Goal: Task Accomplishment & Management: Manage account settings

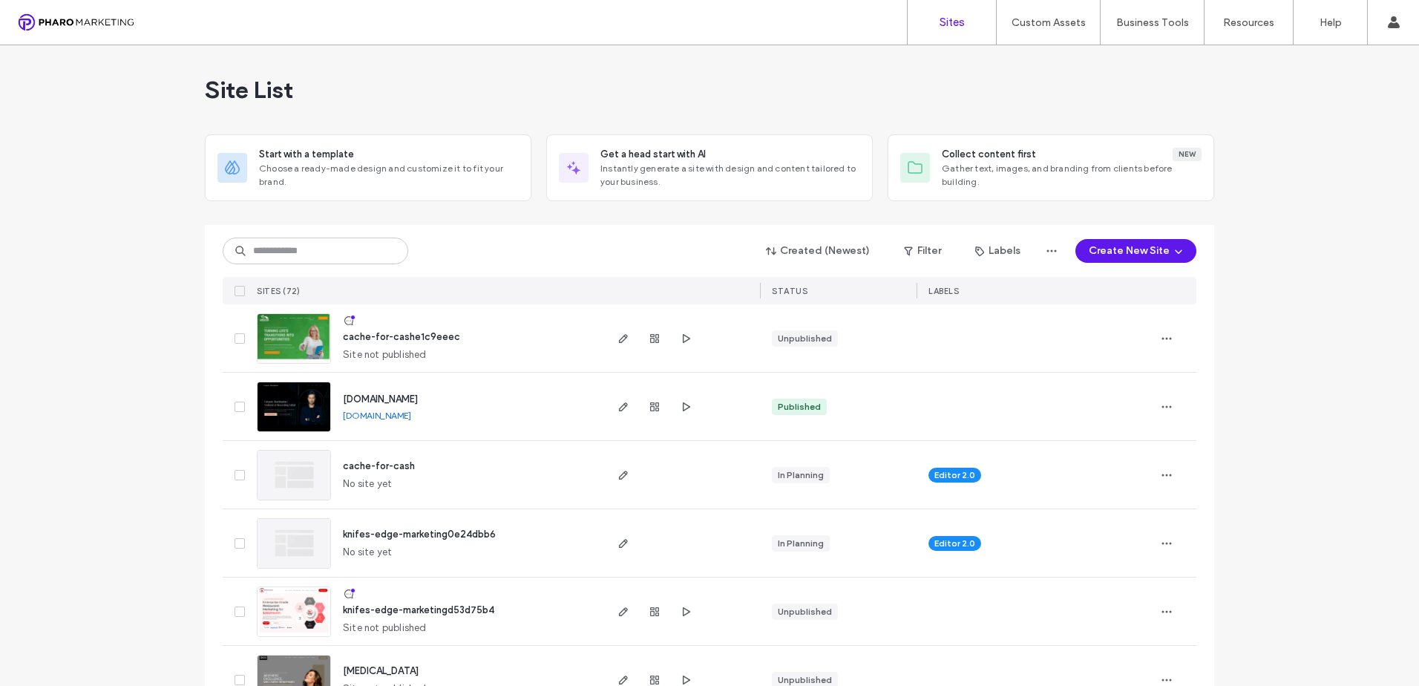
click at [306, 608] on img at bounding box center [293, 637] width 73 height 101
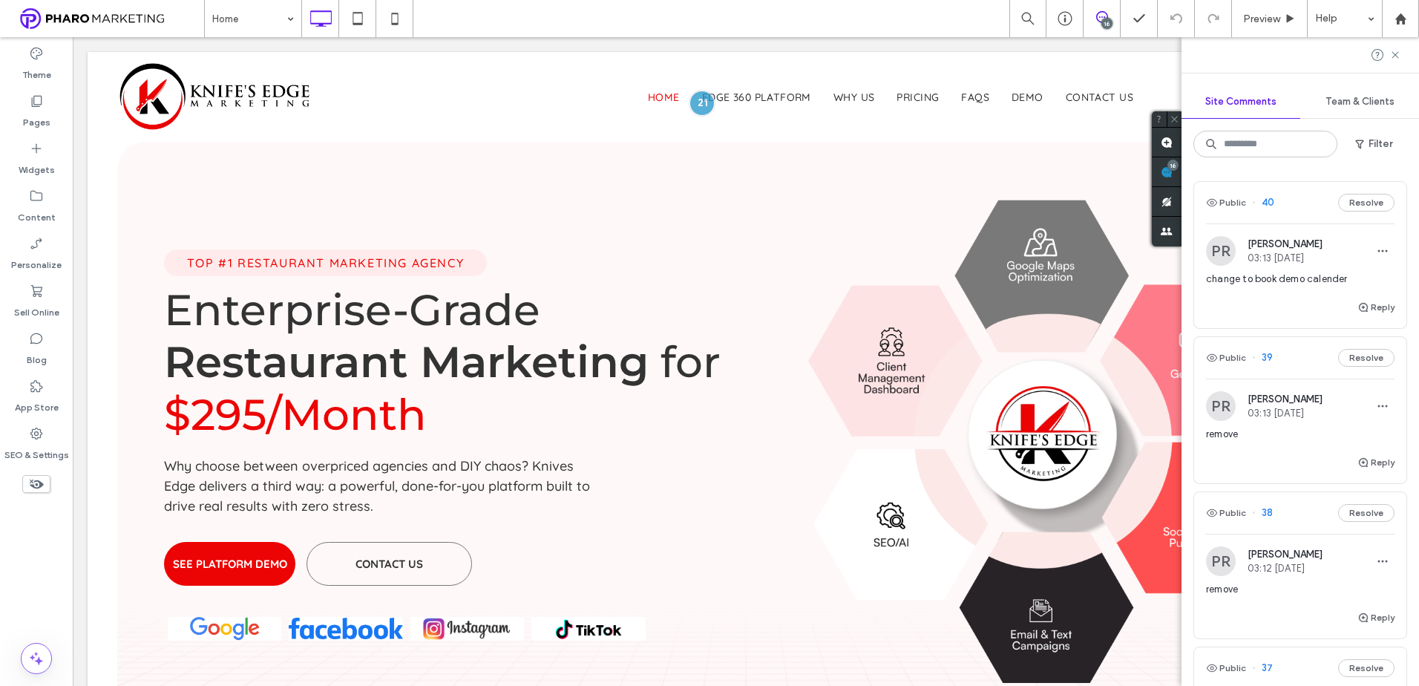
click at [1320, 281] on span "change to book demo calender" at bounding box center [1300, 279] width 188 height 15
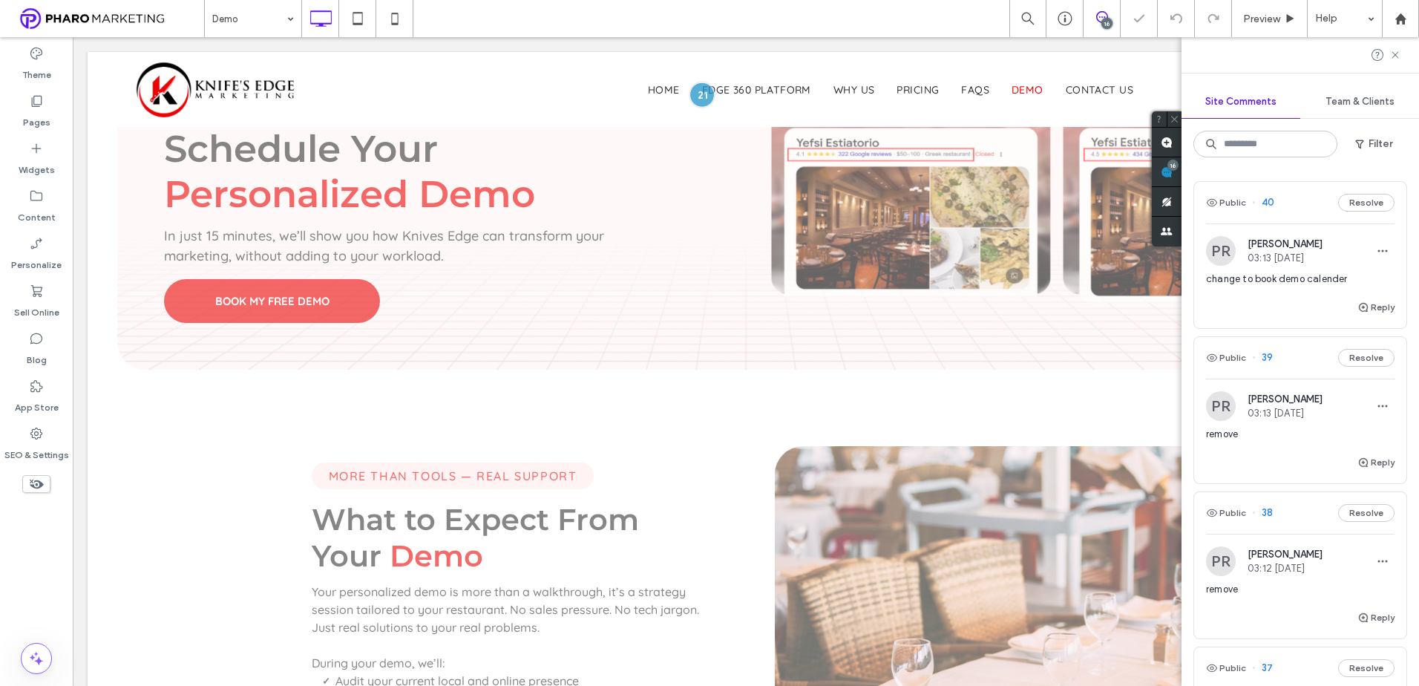
scroll to position [1776, 0]
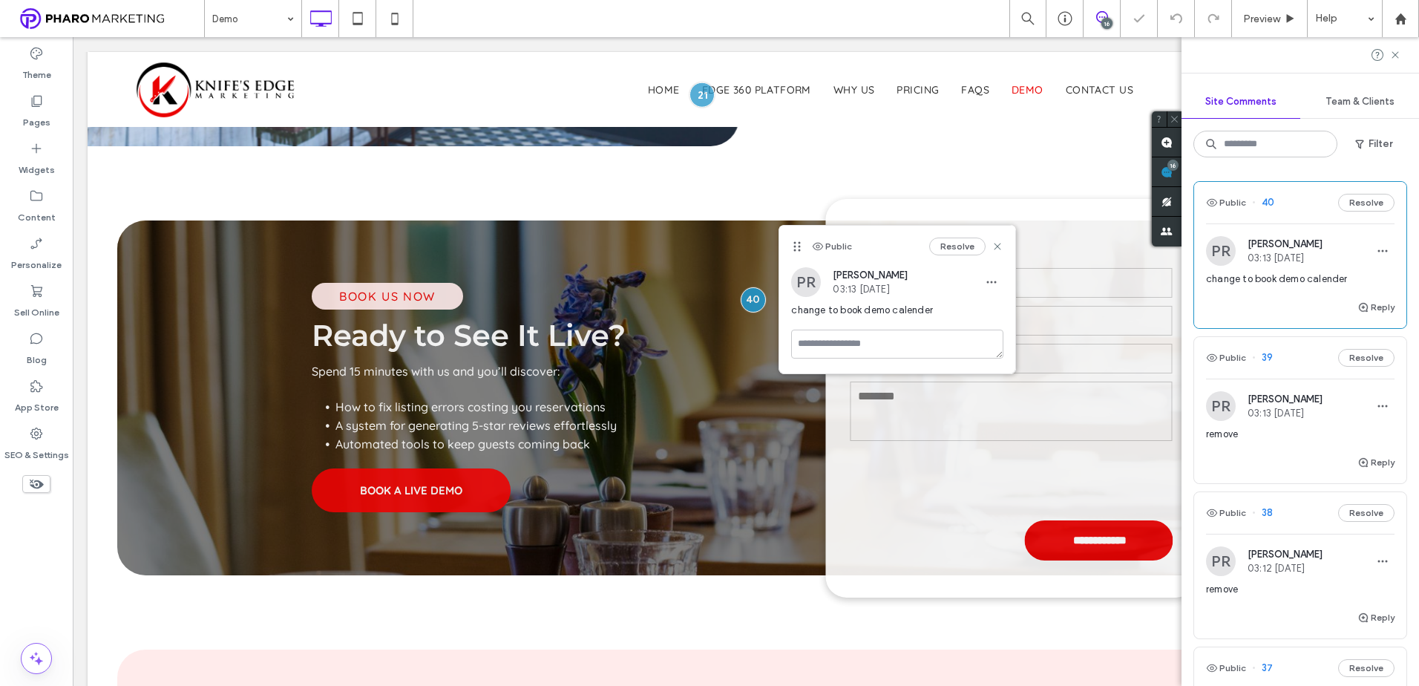
click at [1288, 447] on div "remove" at bounding box center [1300, 440] width 188 height 27
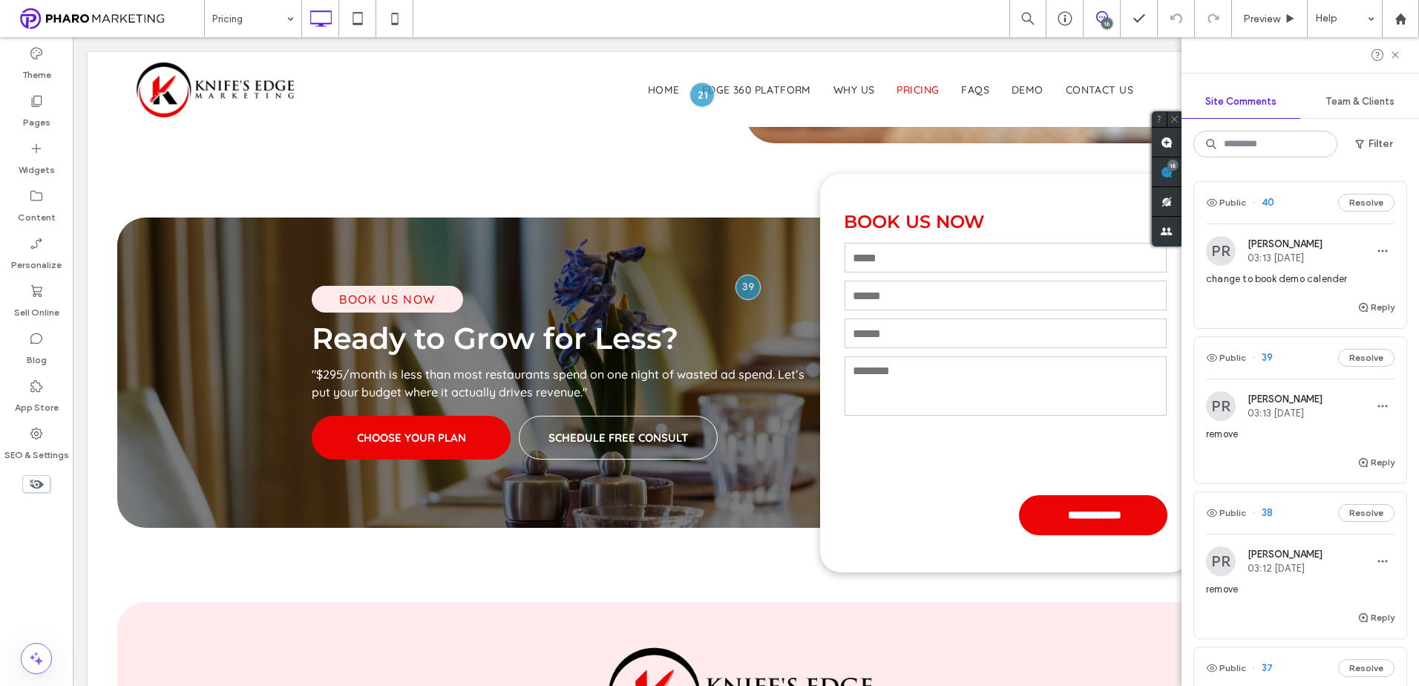
scroll to position [1599, 0]
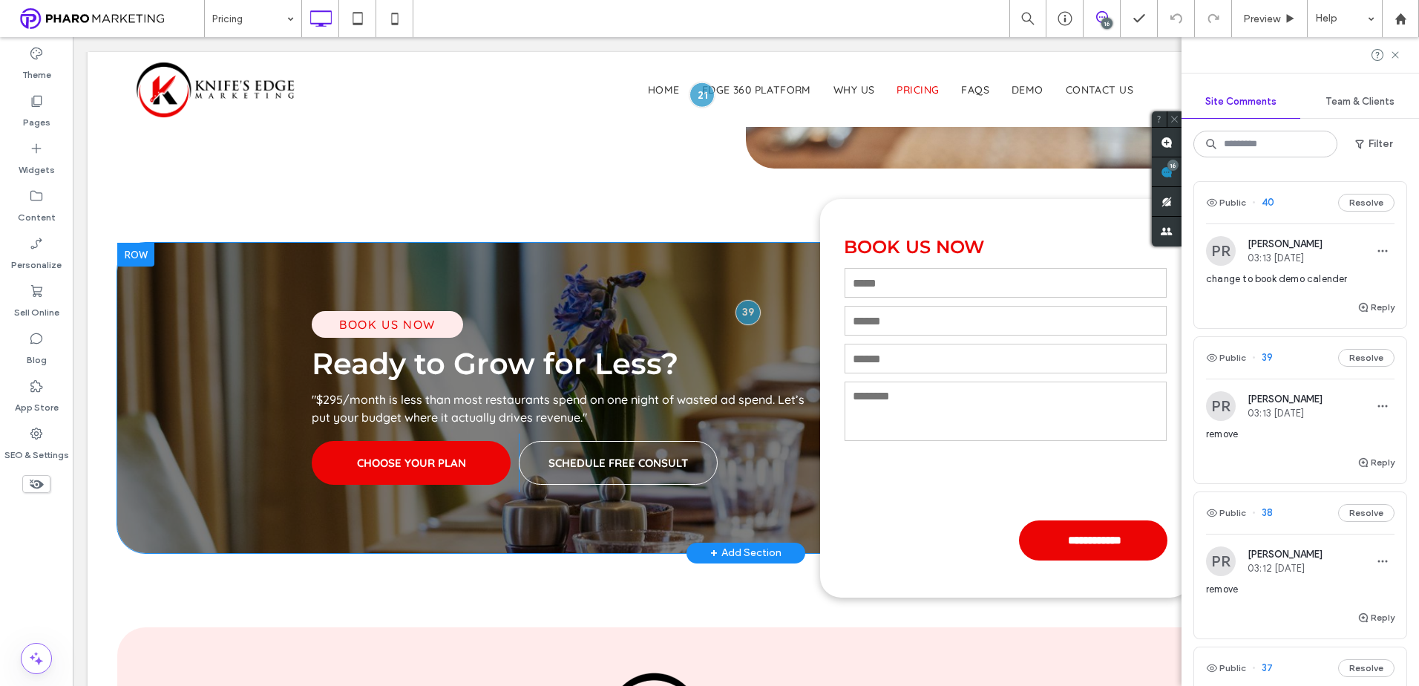
click at [137, 251] on div at bounding box center [135, 255] width 37 height 24
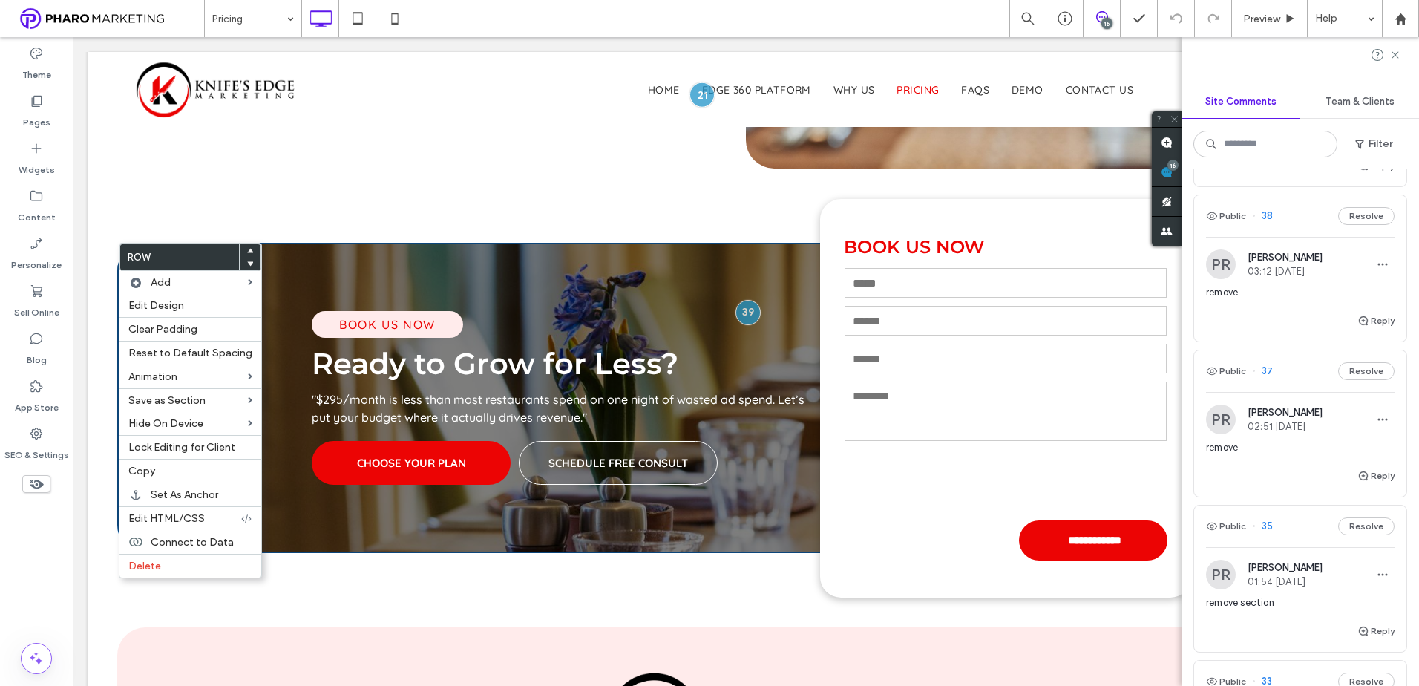
scroll to position [371, 0]
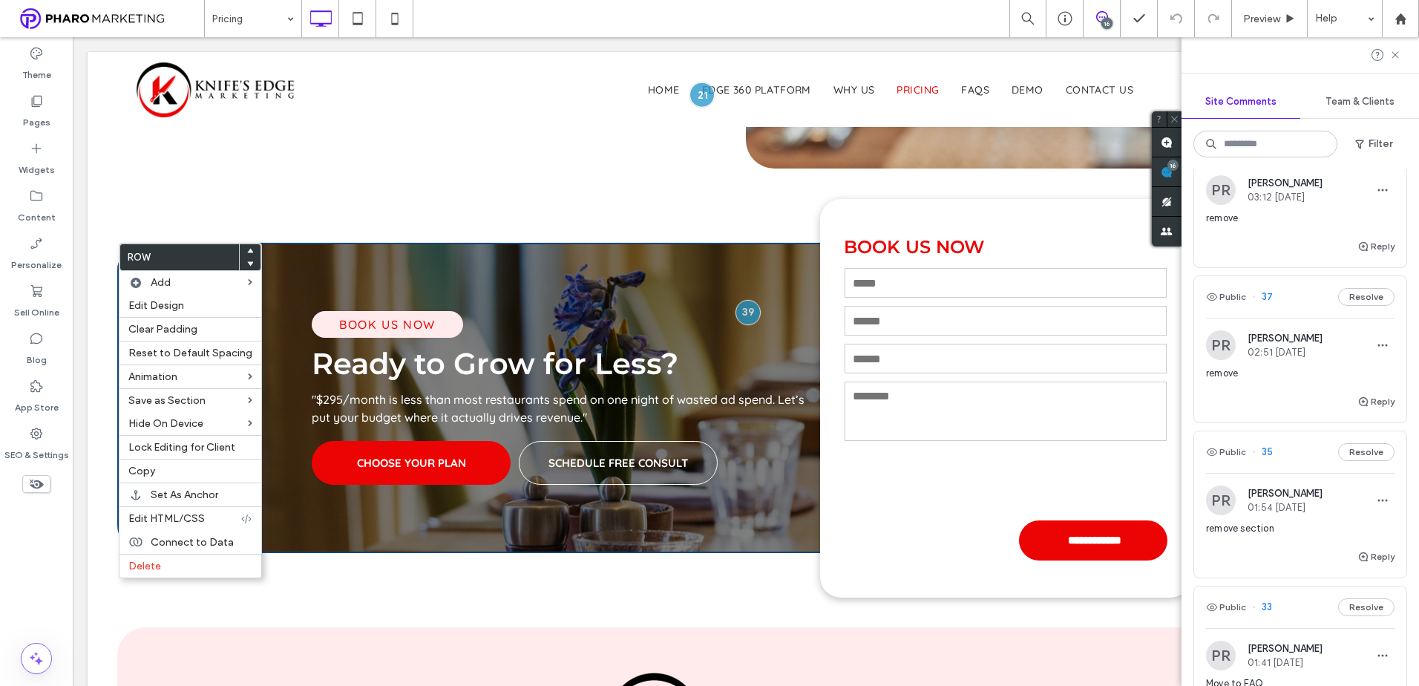
click at [1289, 539] on div "remove section" at bounding box center [1300, 534] width 188 height 27
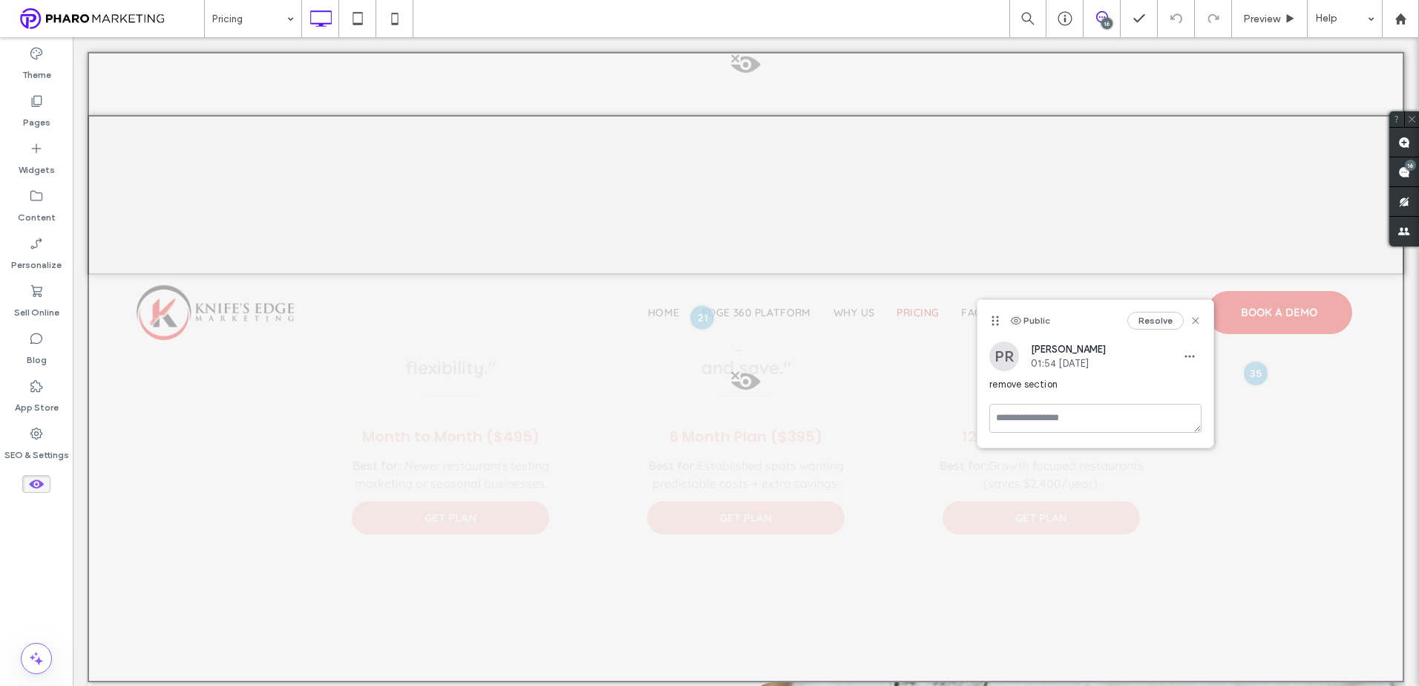
scroll to position [0, 0]
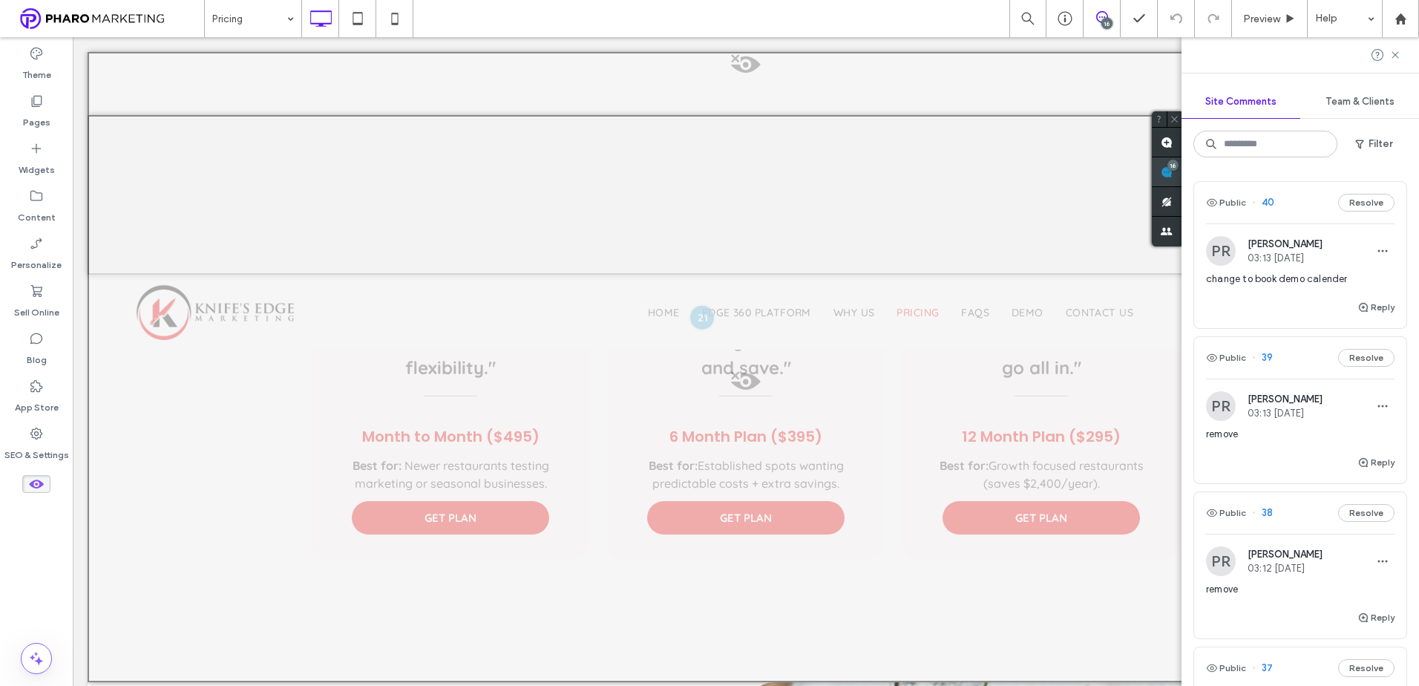
click at [1411, 162] on div "Site Comments Team & Clients Filter Public 40 Resolve PR Paul Rubenstein 03:13 …" at bounding box center [1299, 361] width 237 height 649
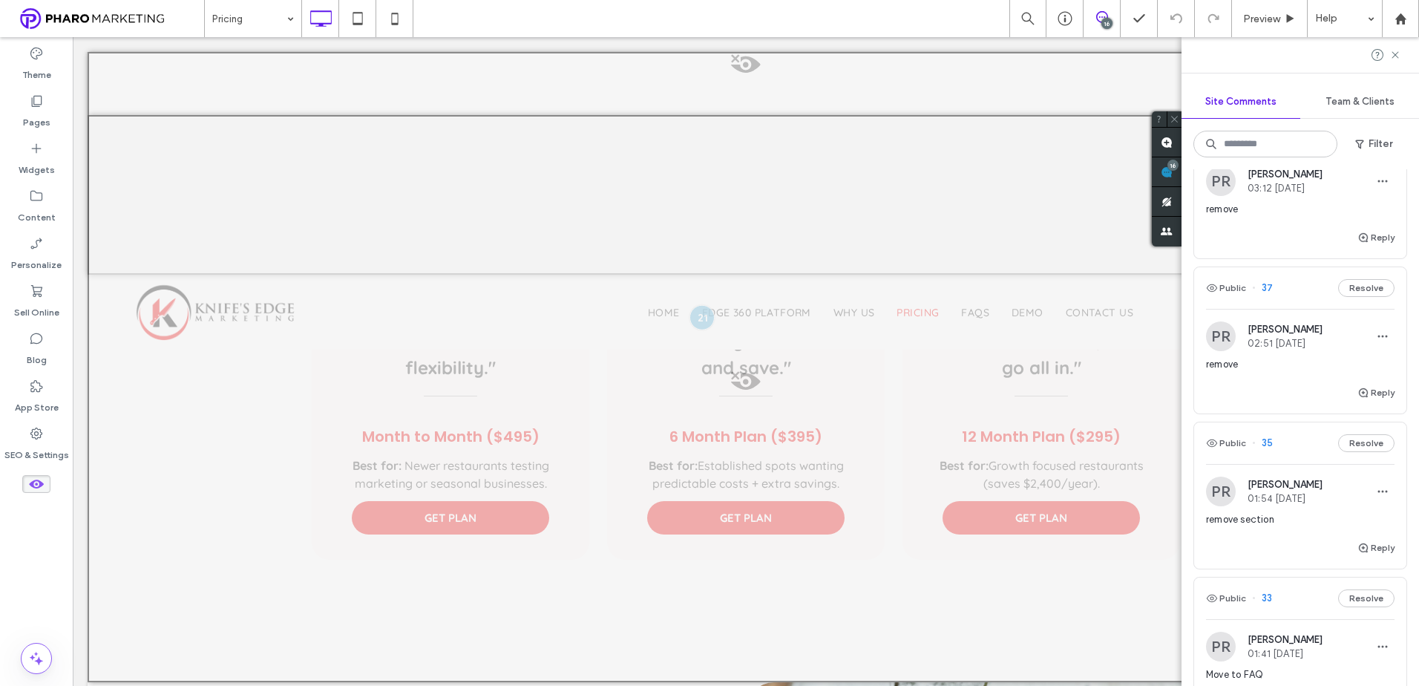
scroll to position [371, 0]
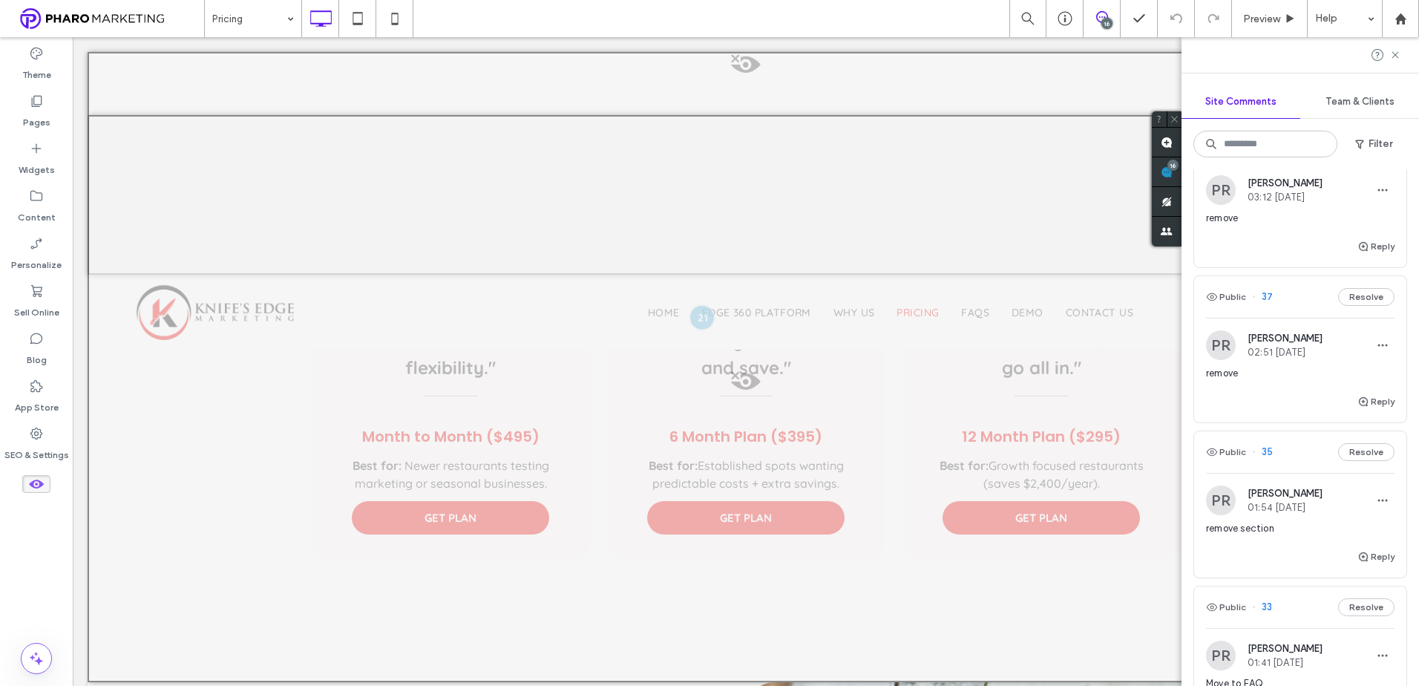
click at [1290, 368] on span "remove" at bounding box center [1300, 373] width 188 height 15
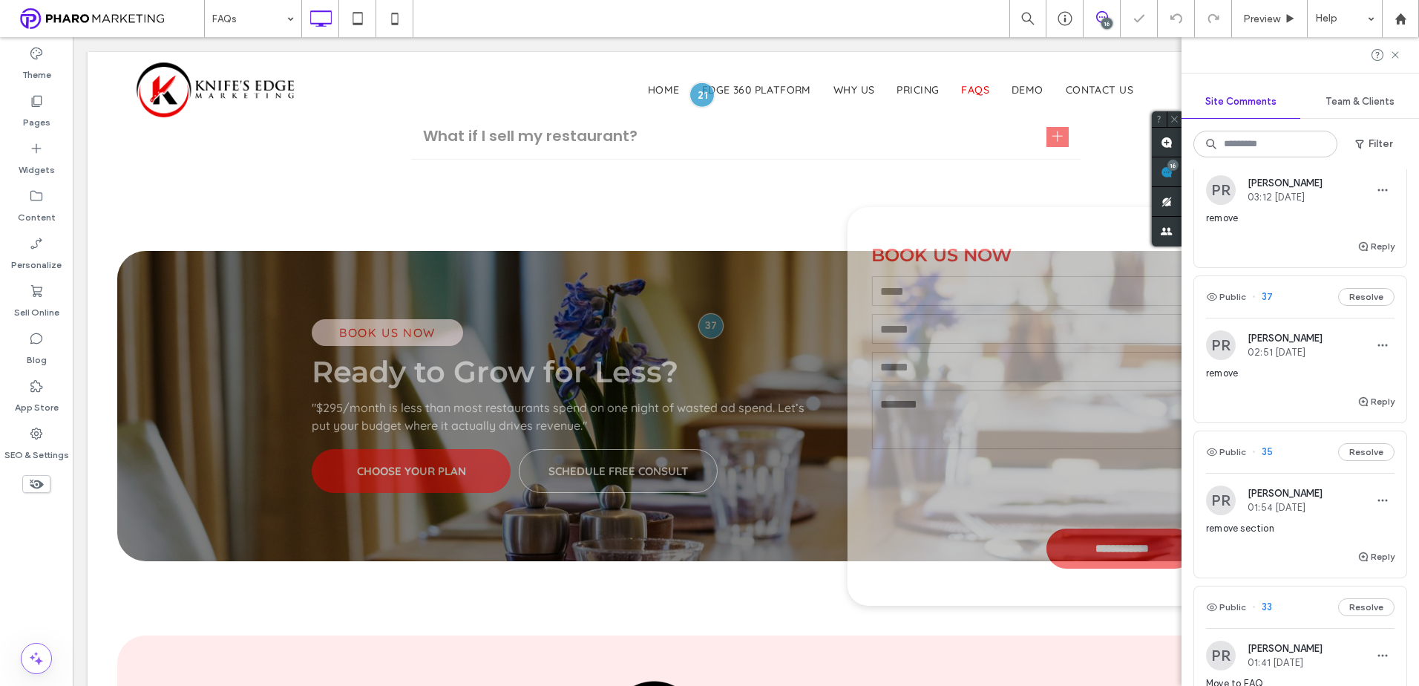
scroll to position [344, 0]
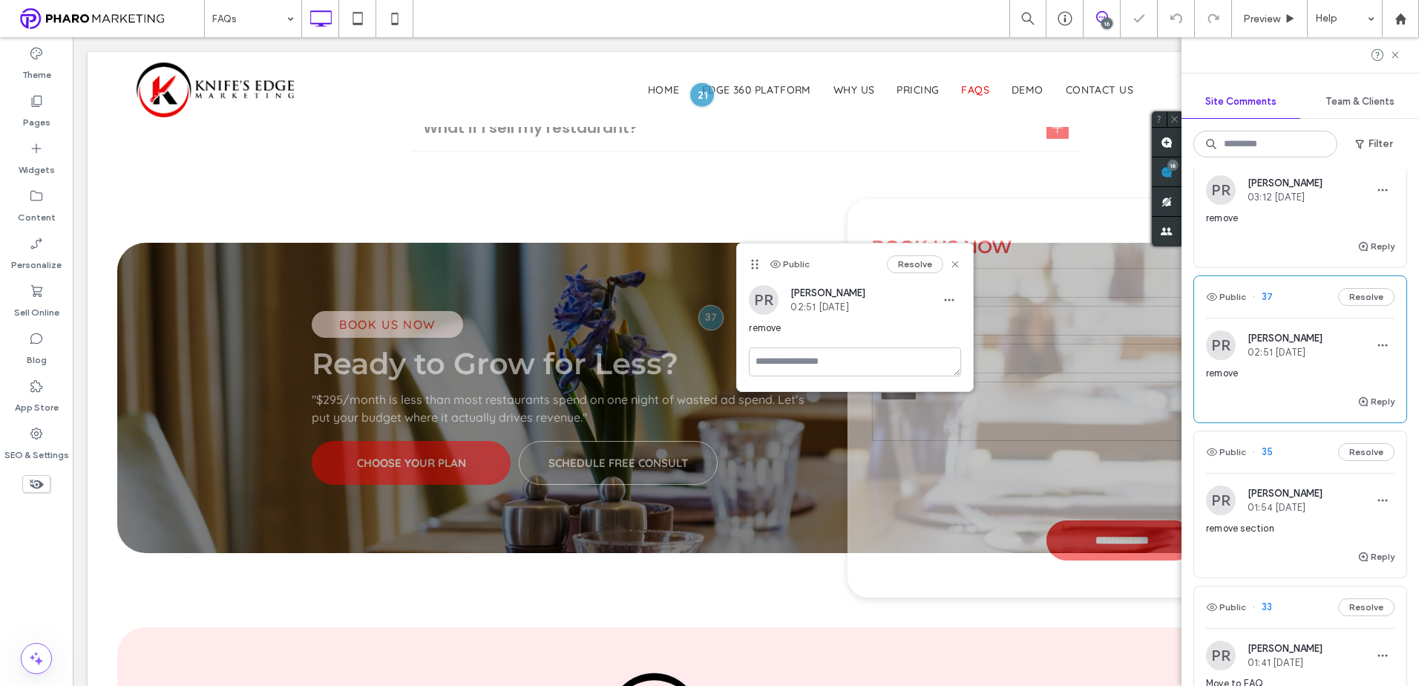
click at [38, 484] on use at bounding box center [37, 484] width 14 height 10
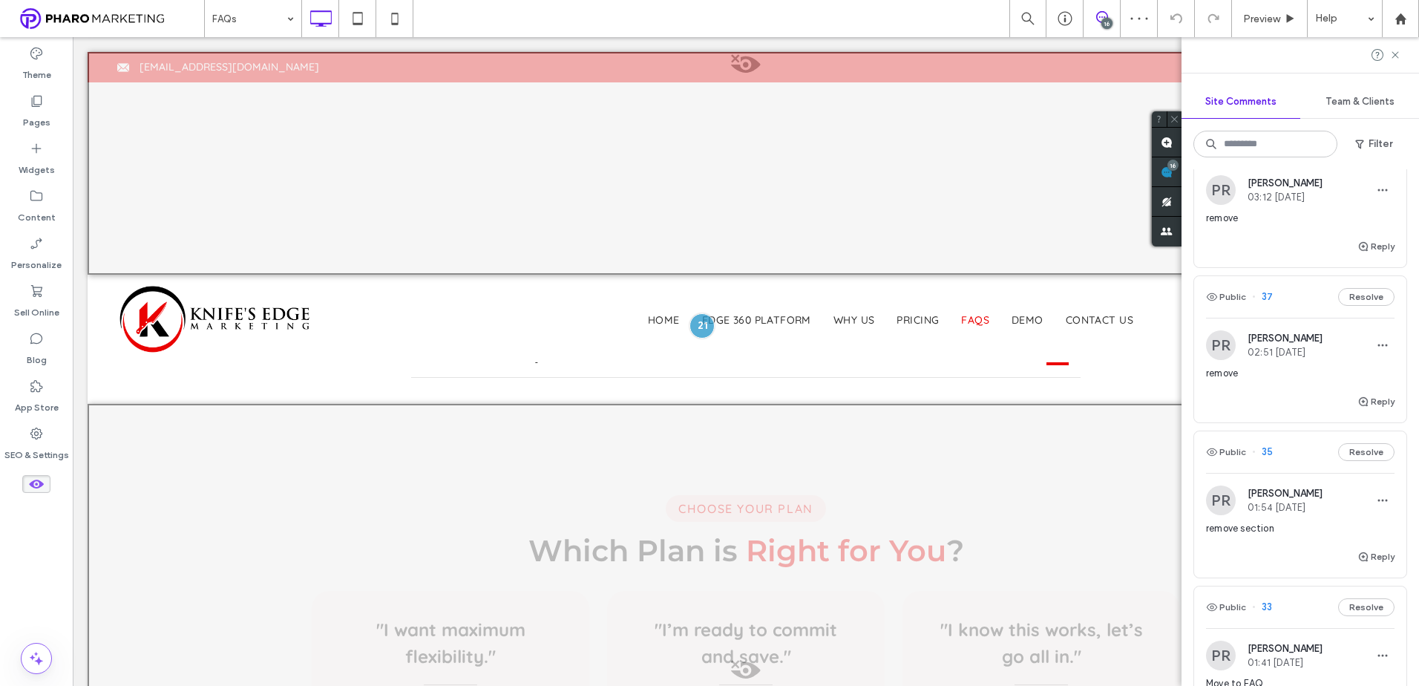
click at [36, 482] on icon at bounding box center [36, 484] width 16 height 16
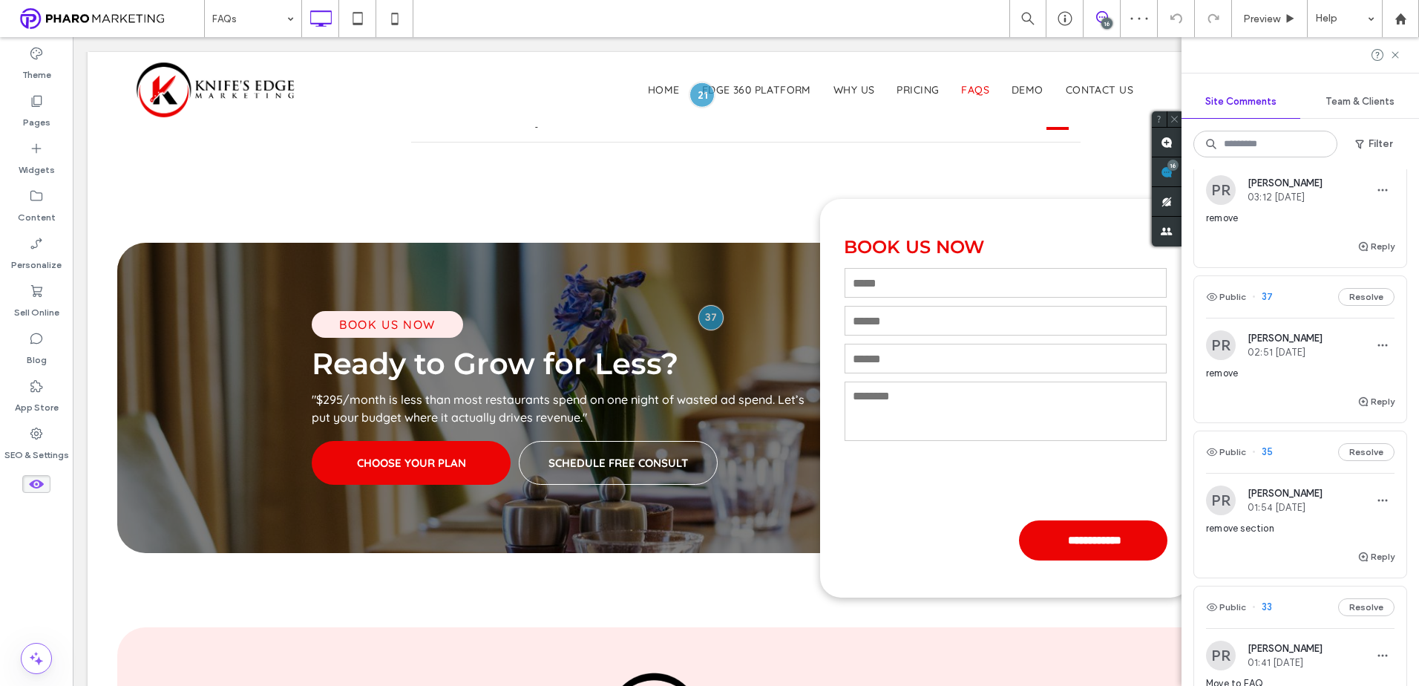
scroll to position [108, 0]
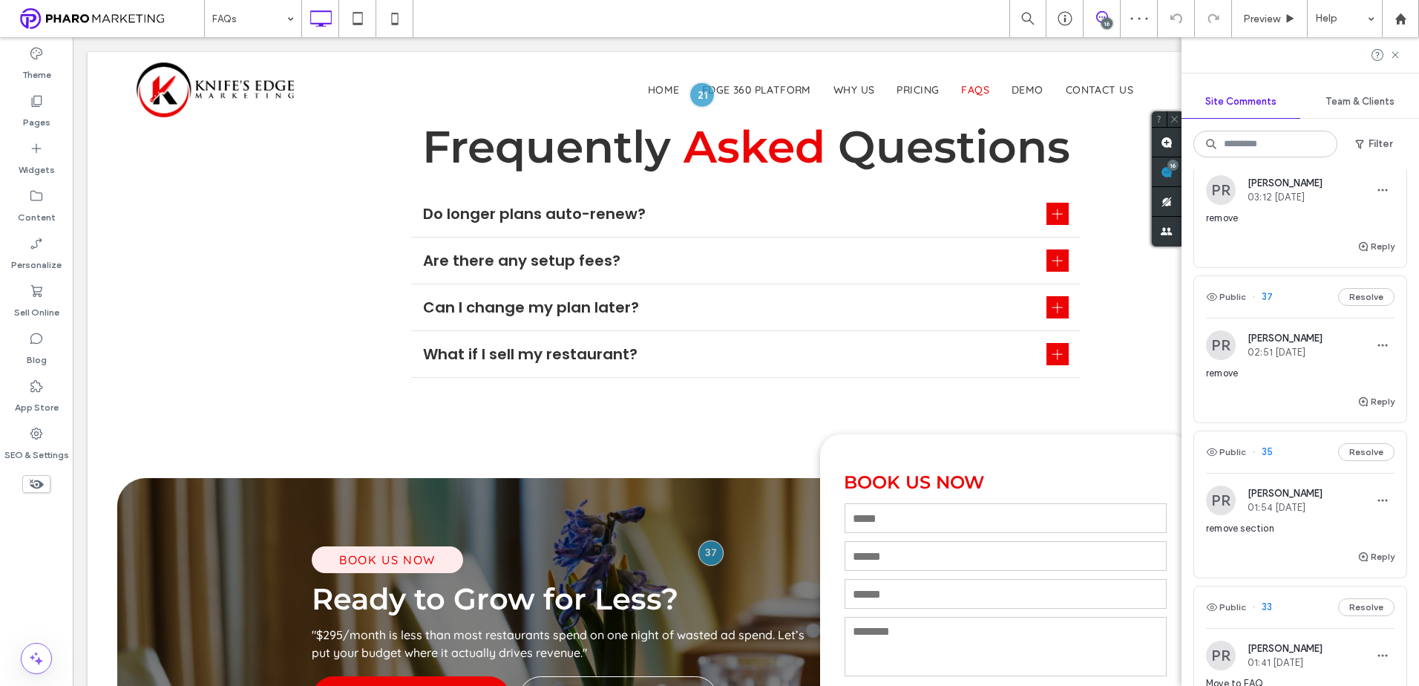
click at [1275, 395] on div "Reply" at bounding box center [1300, 408] width 212 height 30
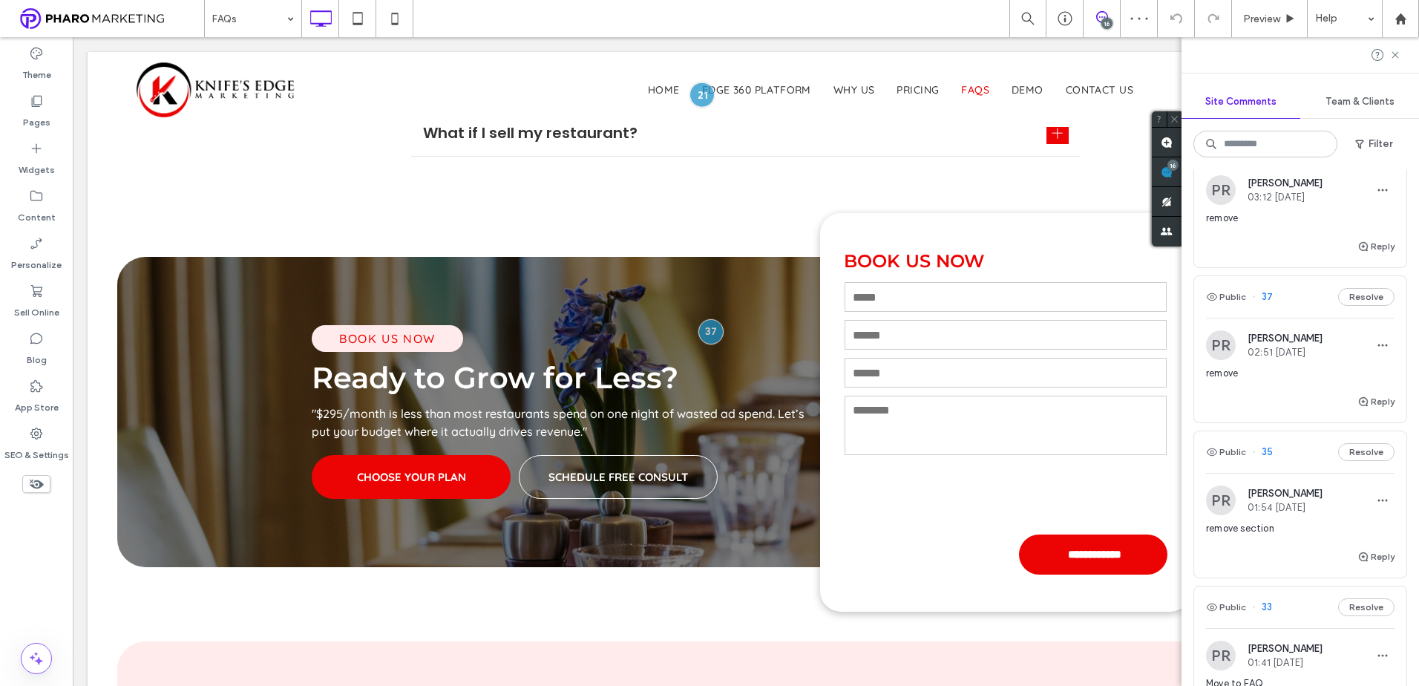
scroll to position [344, 0]
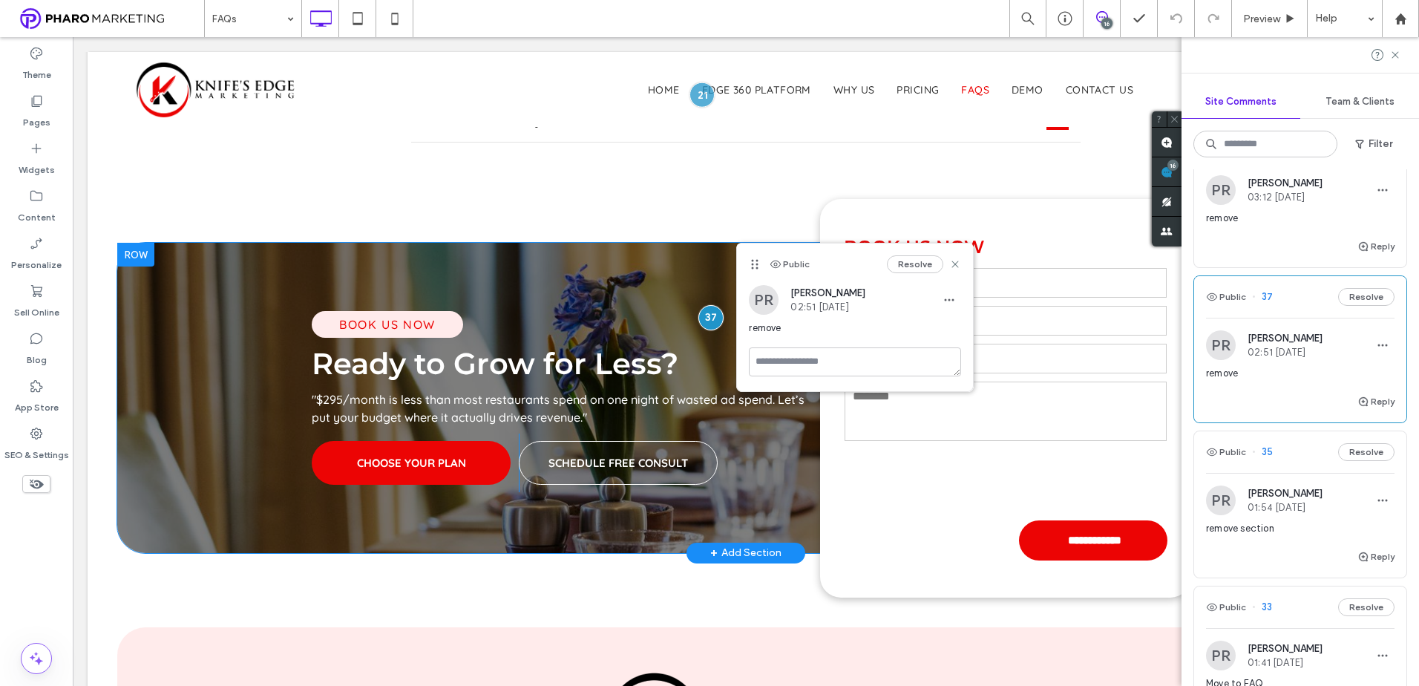
click at [142, 253] on div at bounding box center [135, 255] width 37 height 24
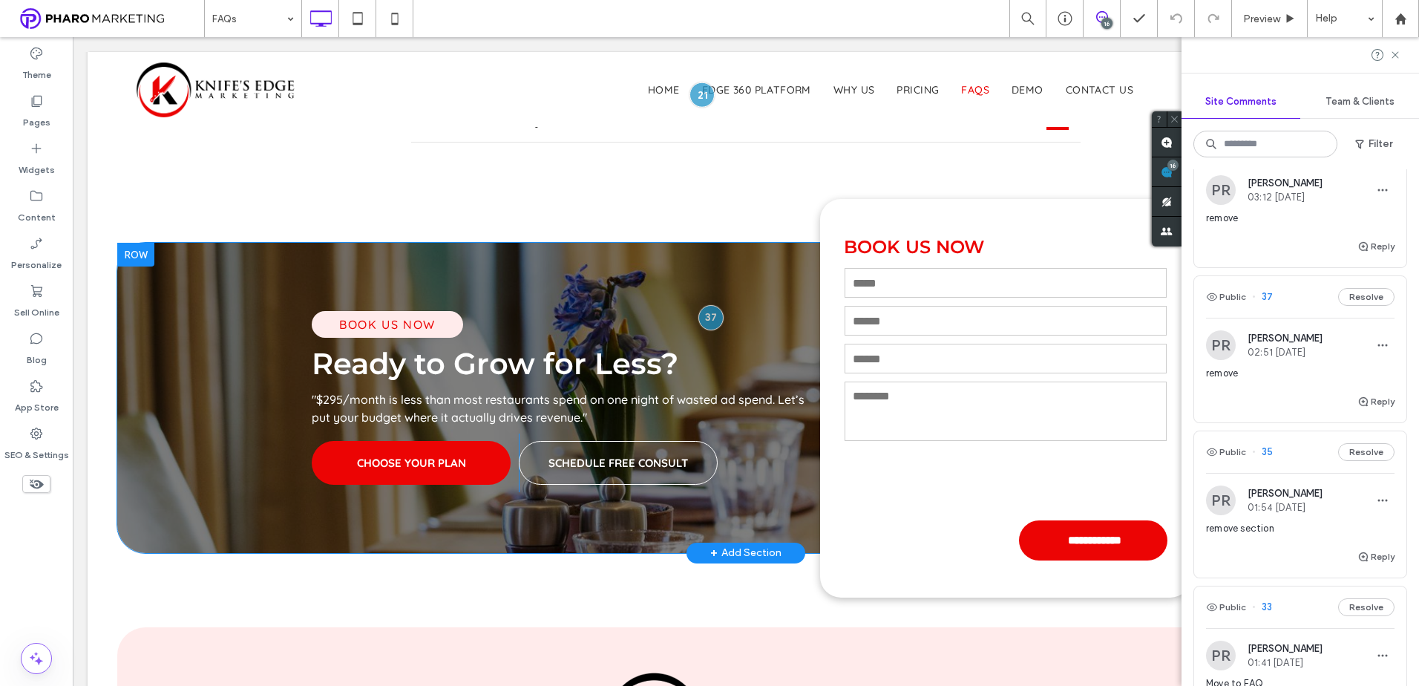
click at [140, 257] on div at bounding box center [135, 255] width 37 height 24
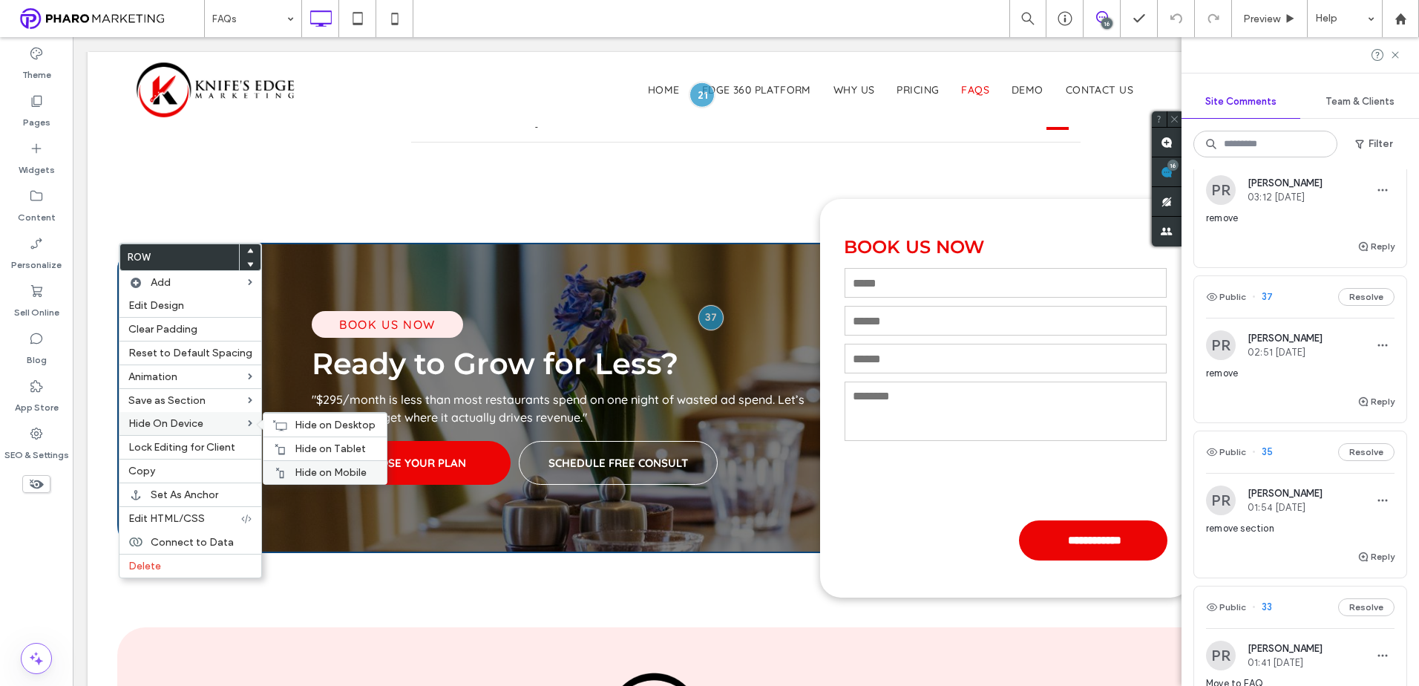
click at [301, 469] on span "Hide on Mobile" at bounding box center [331, 472] width 72 height 13
click at [303, 446] on span "Hide on Tablet" at bounding box center [330, 448] width 71 height 13
click at [297, 424] on span "Hide on Desktop" at bounding box center [335, 424] width 81 height 13
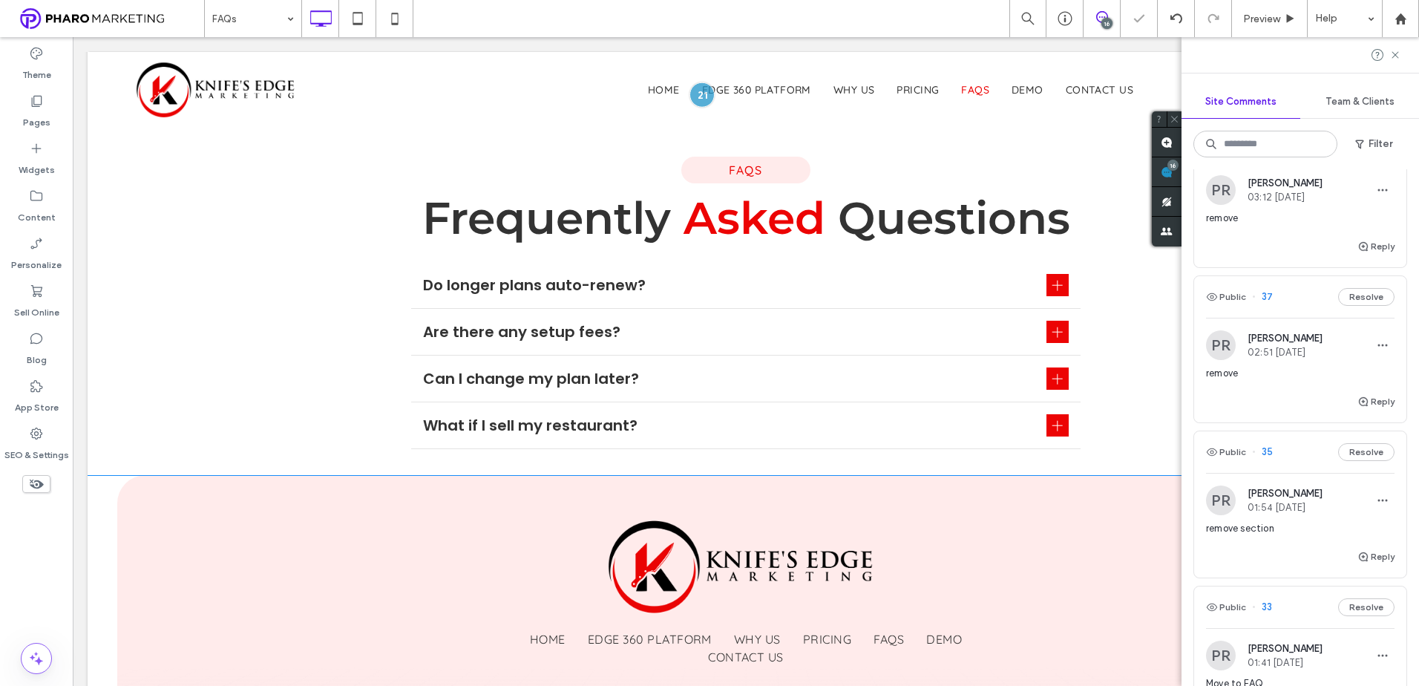
scroll to position [0, 0]
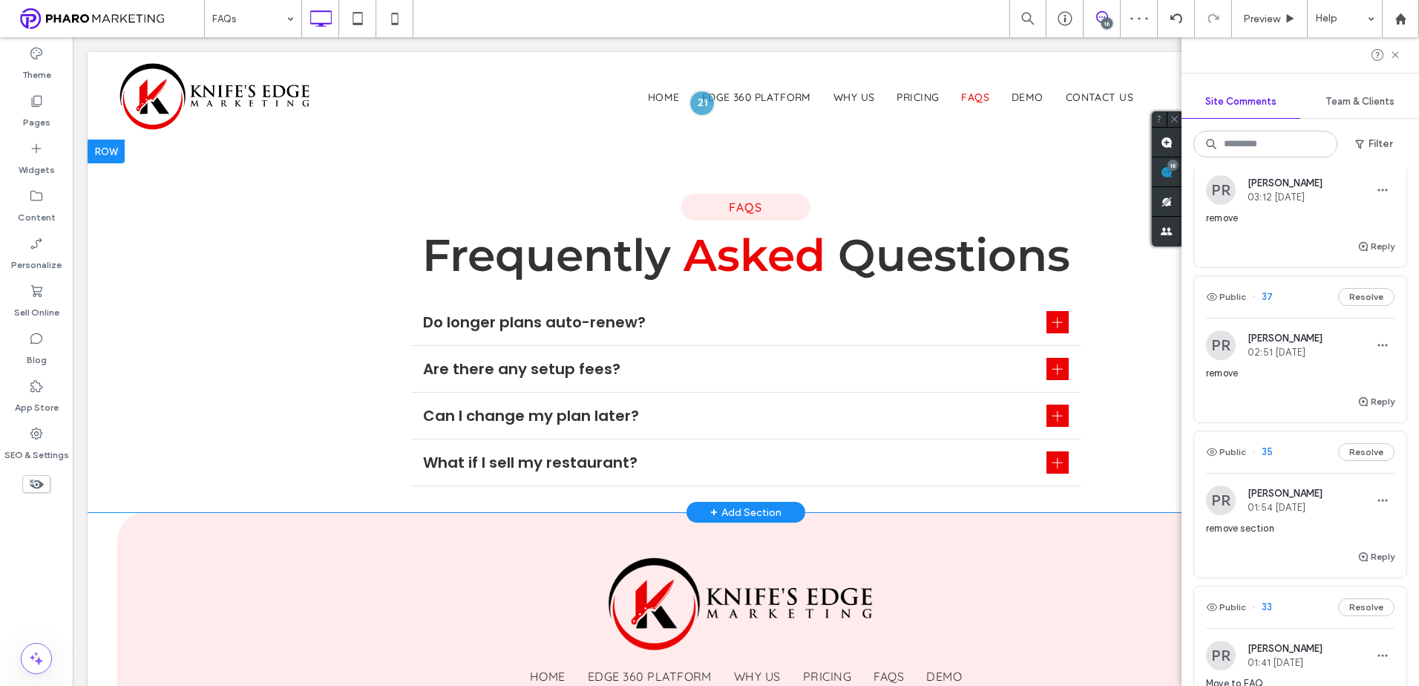
click at [105, 152] on div at bounding box center [106, 151] width 37 height 24
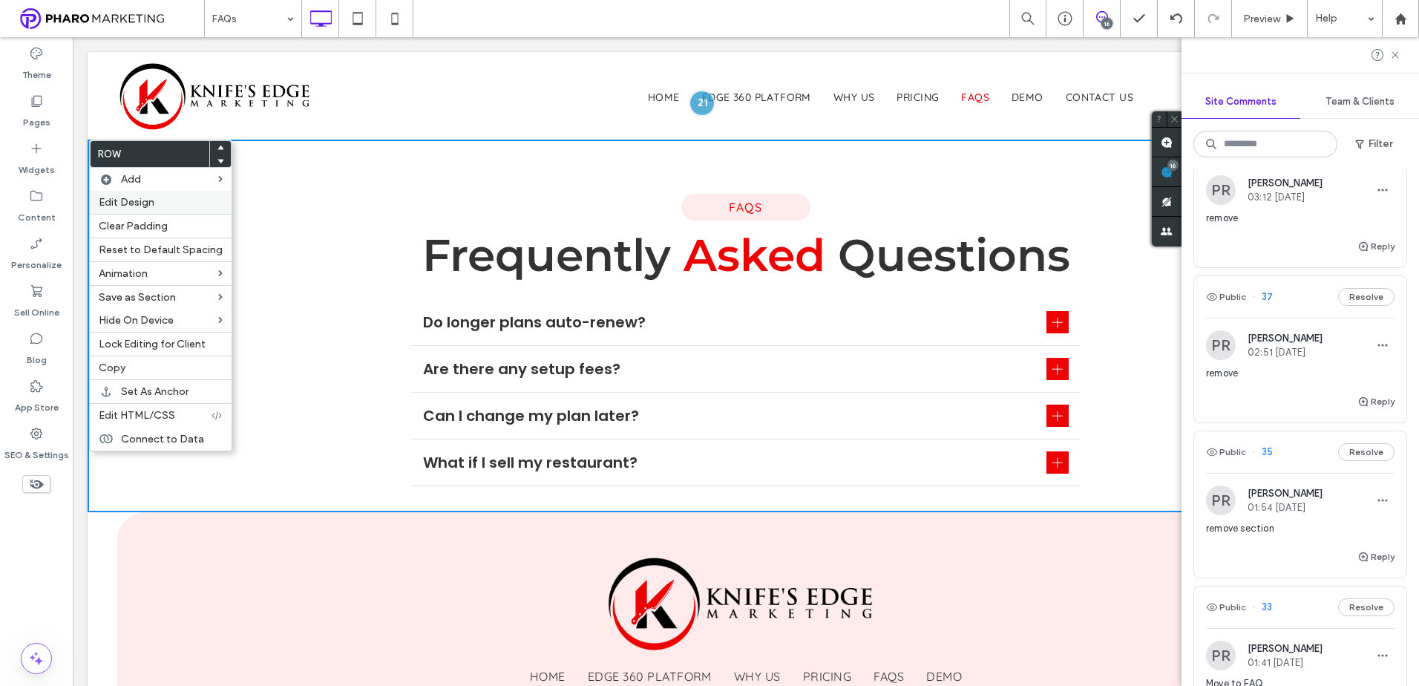
click at [142, 205] on span "Edit Design" at bounding box center [127, 202] width 56 height 13
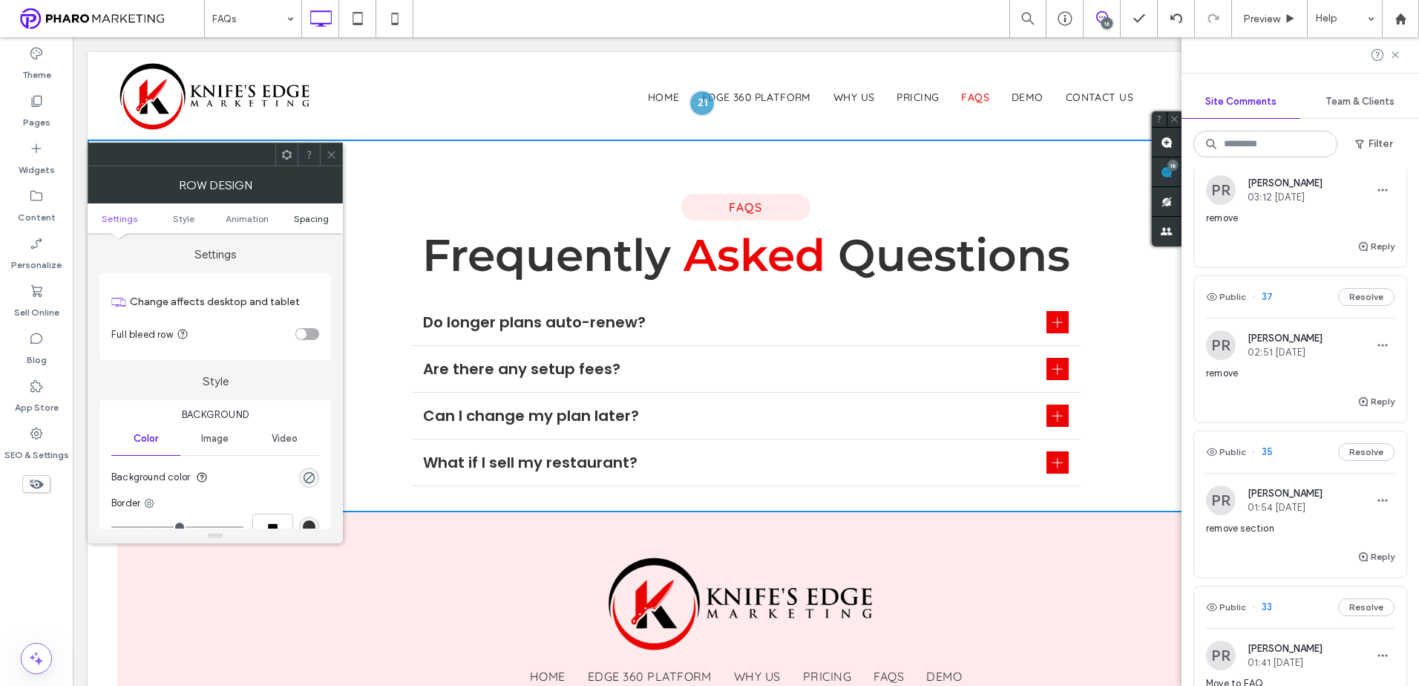
click at [325, 220] on span "Spacing" at bounding box center [311, 218] width 35 height 11
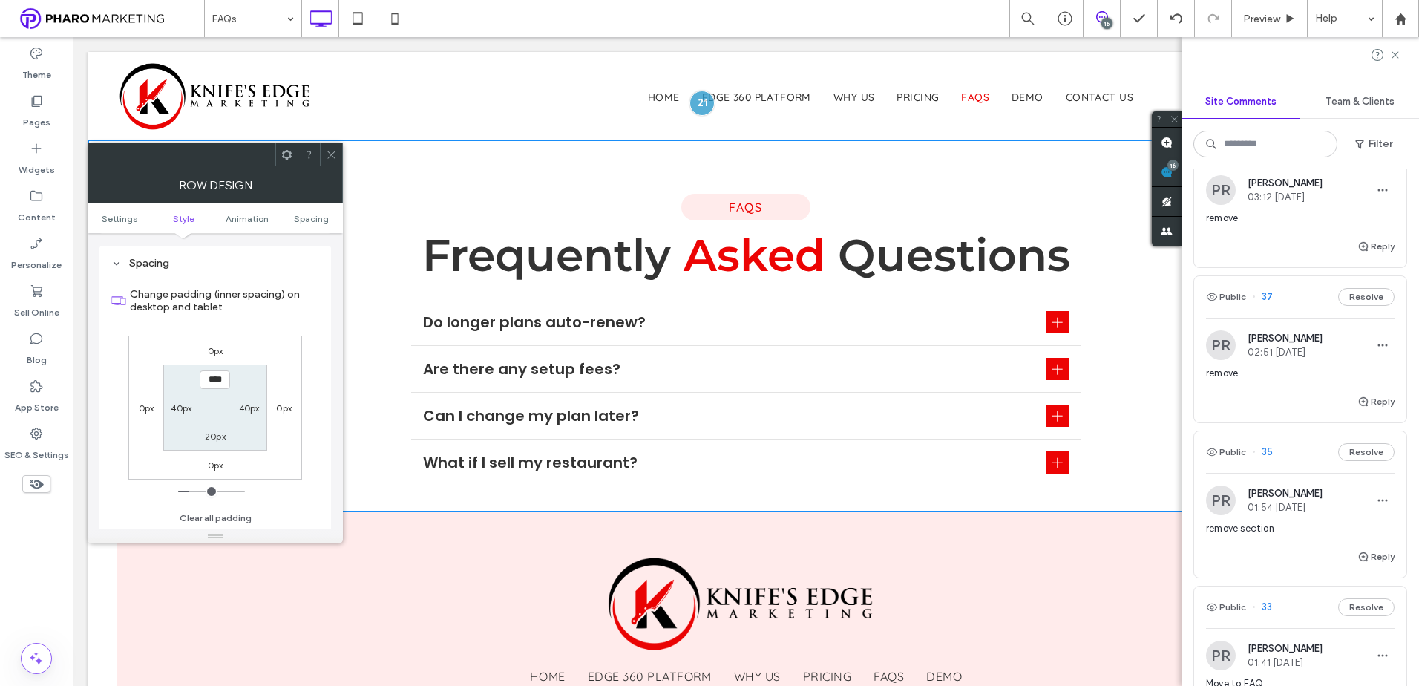
scroll to position [419, 0]
click at [213, 434] on label "20px" at bounding box center [215, 435] width 21 height 11
type input "**"
type input "***"
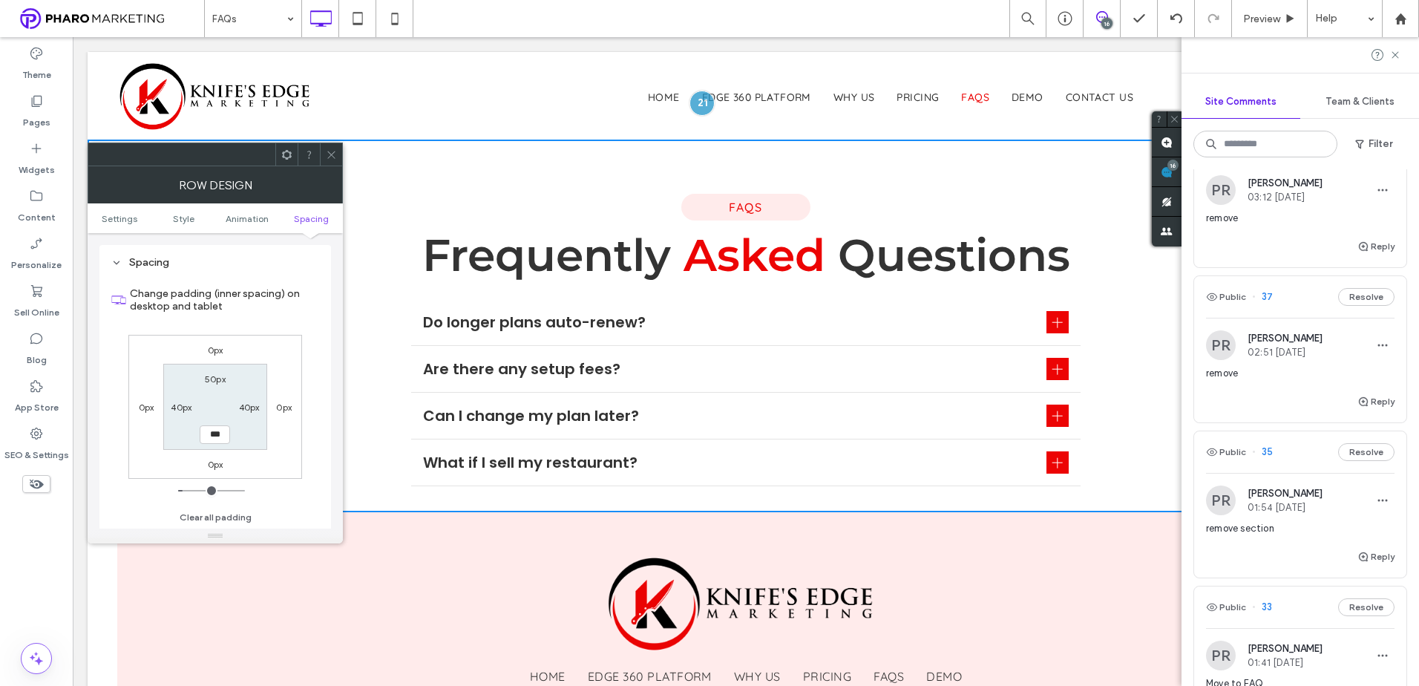
type input "*****"
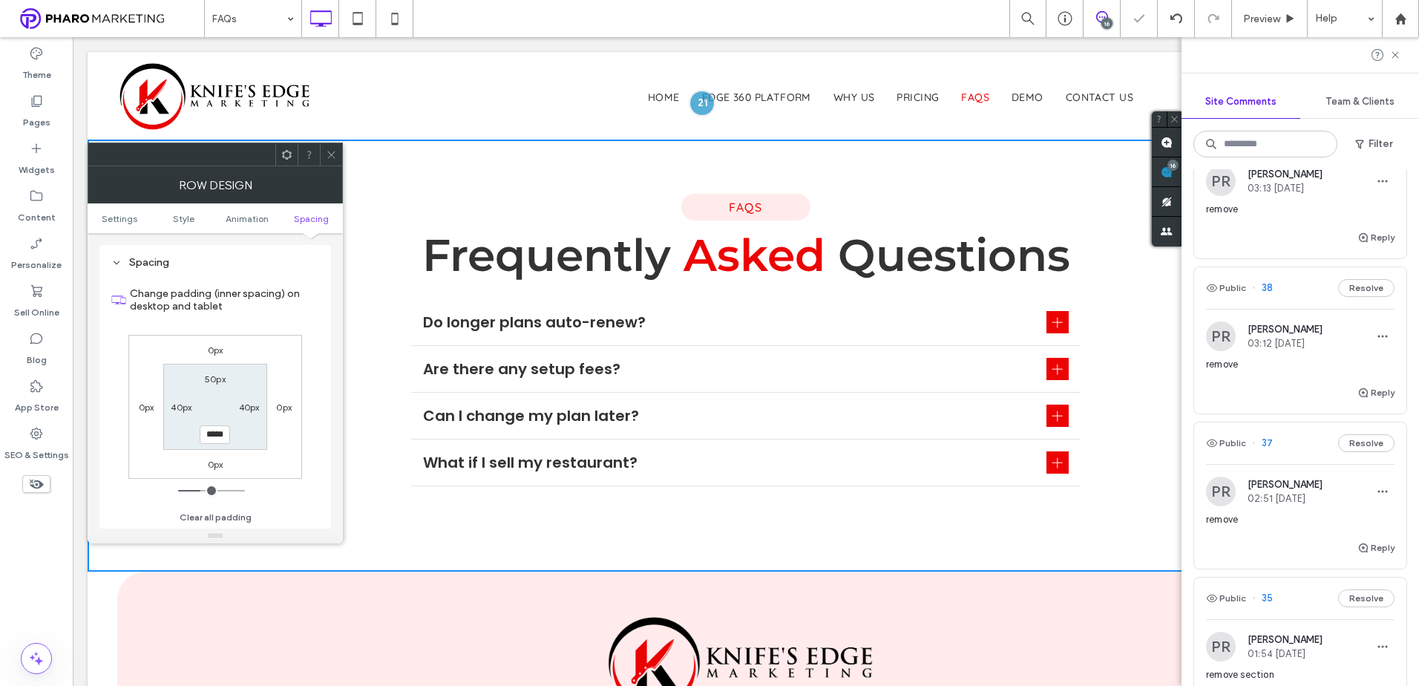
scroll to position [223, 0]
click at [1276, 368] on span "remove" at bounding box center [1300, 366] width 188 height 15
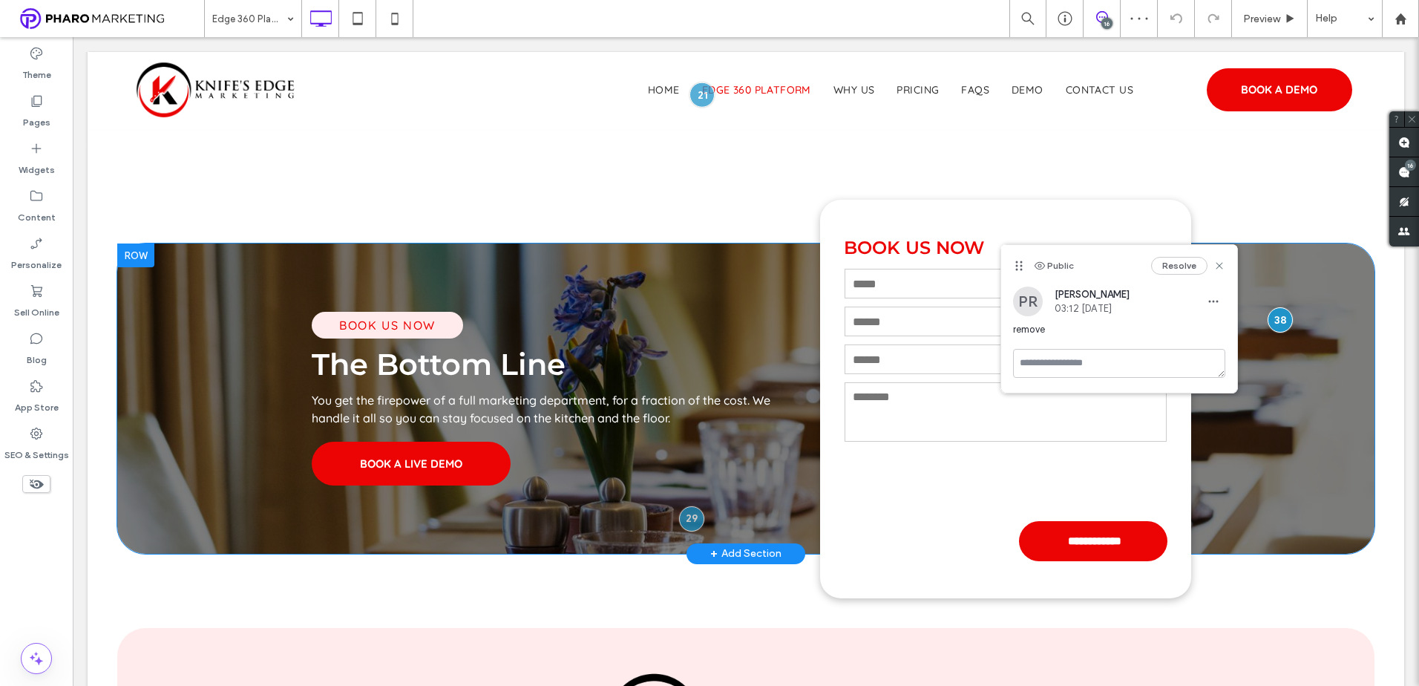
click at [143, 255] on div at bounding box center [135, 255] width 37 height 24
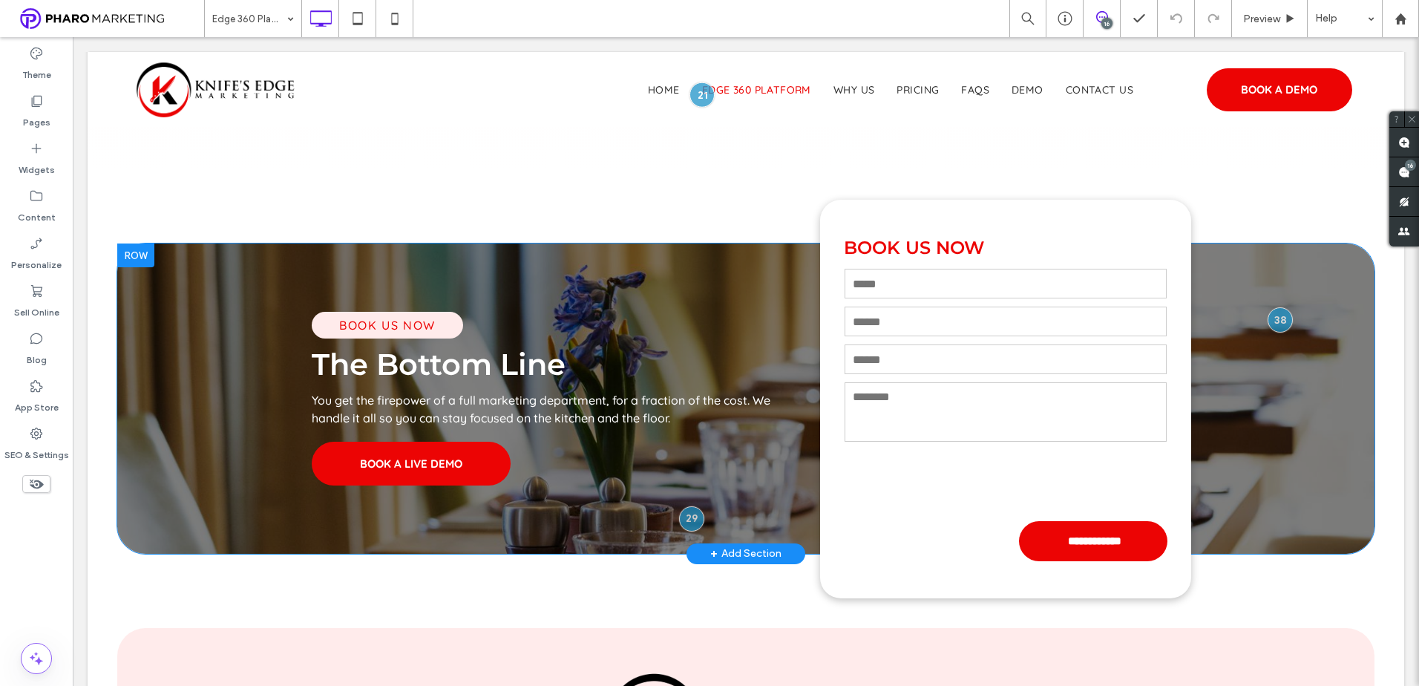
click at [132, 255] on div at bounding box center [135, 255] width 37 height 24
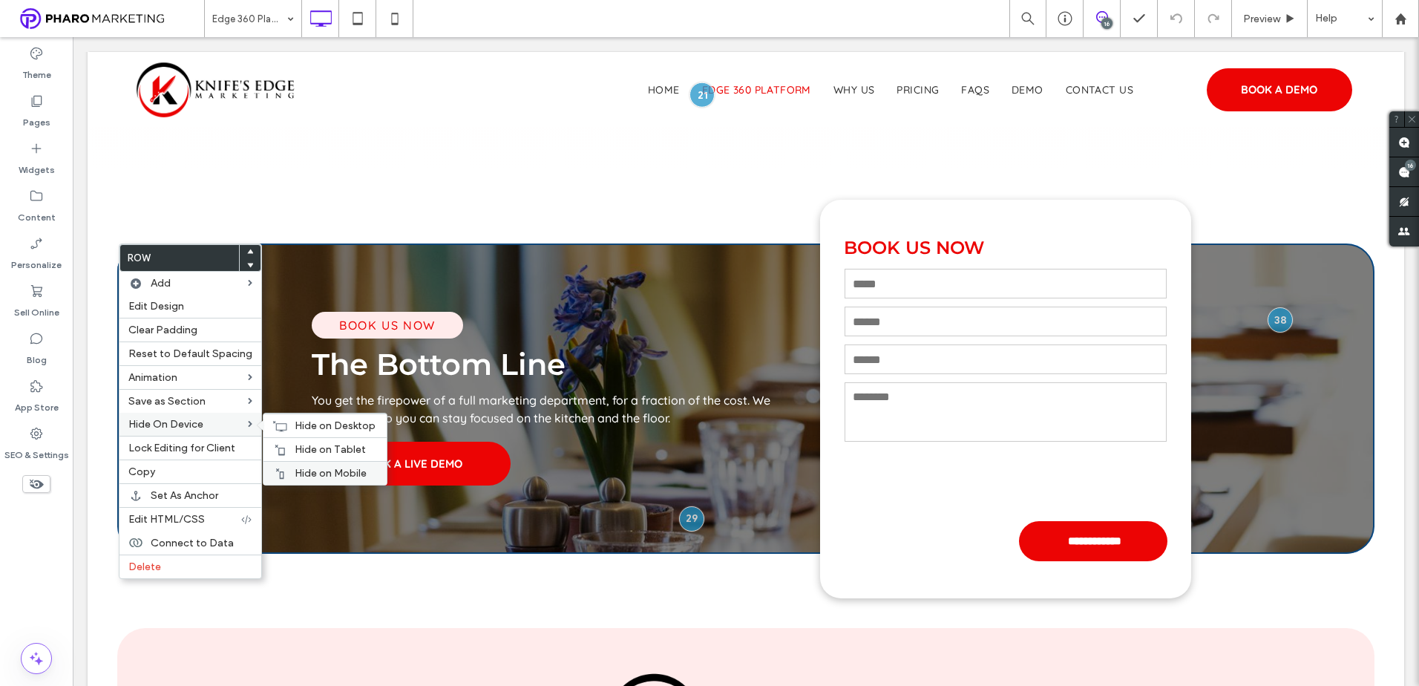
click at [295, 474] on span "Hide on Mobile" at bounding box center [331, 473] width 72 height 13
drag, startPoint x: 305, startPoint y: 448, endPoint x: 282, endPoint y: 447, distance: 23.0
click at [305, 449] on span "Hide on Tablet" at bounding box center [330, 449] width 71 height 13
click at [295, 426] on span "Hide on Desktop" at bounding box center [335, 425] width 81 height 13
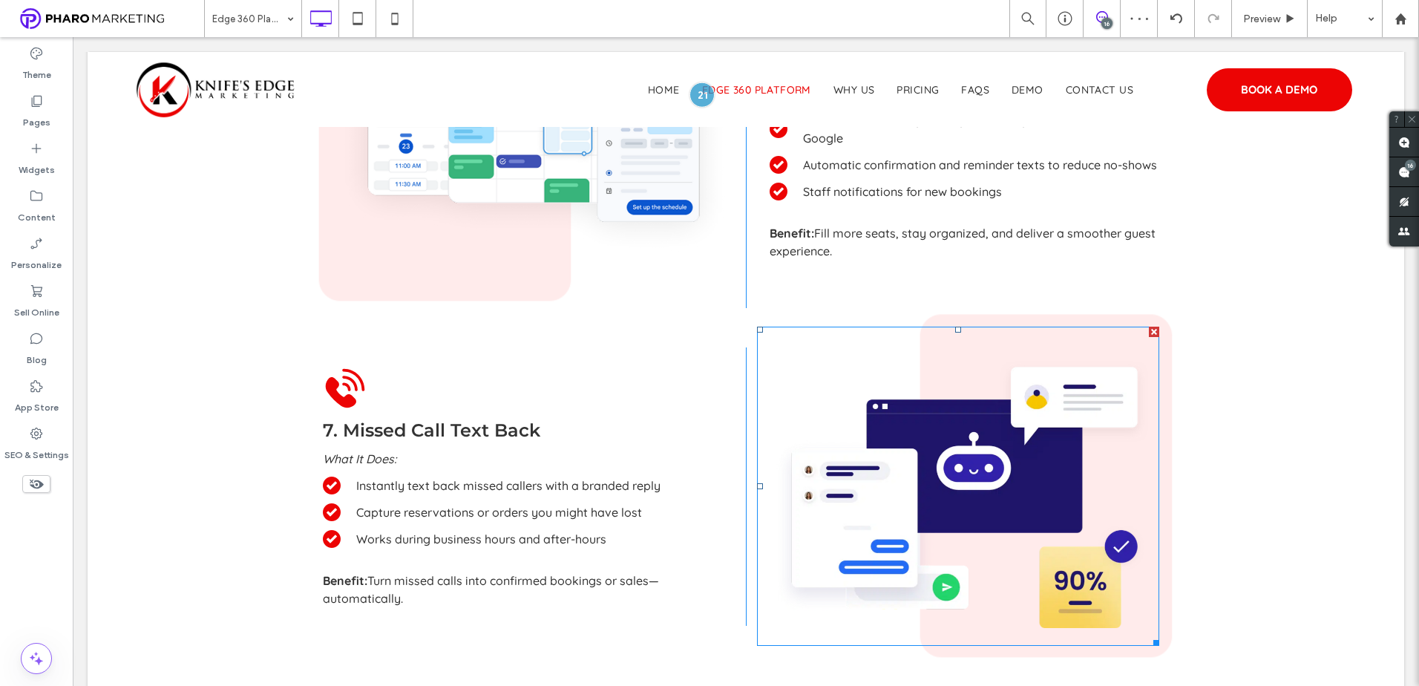
scroll to position [2151, 0]
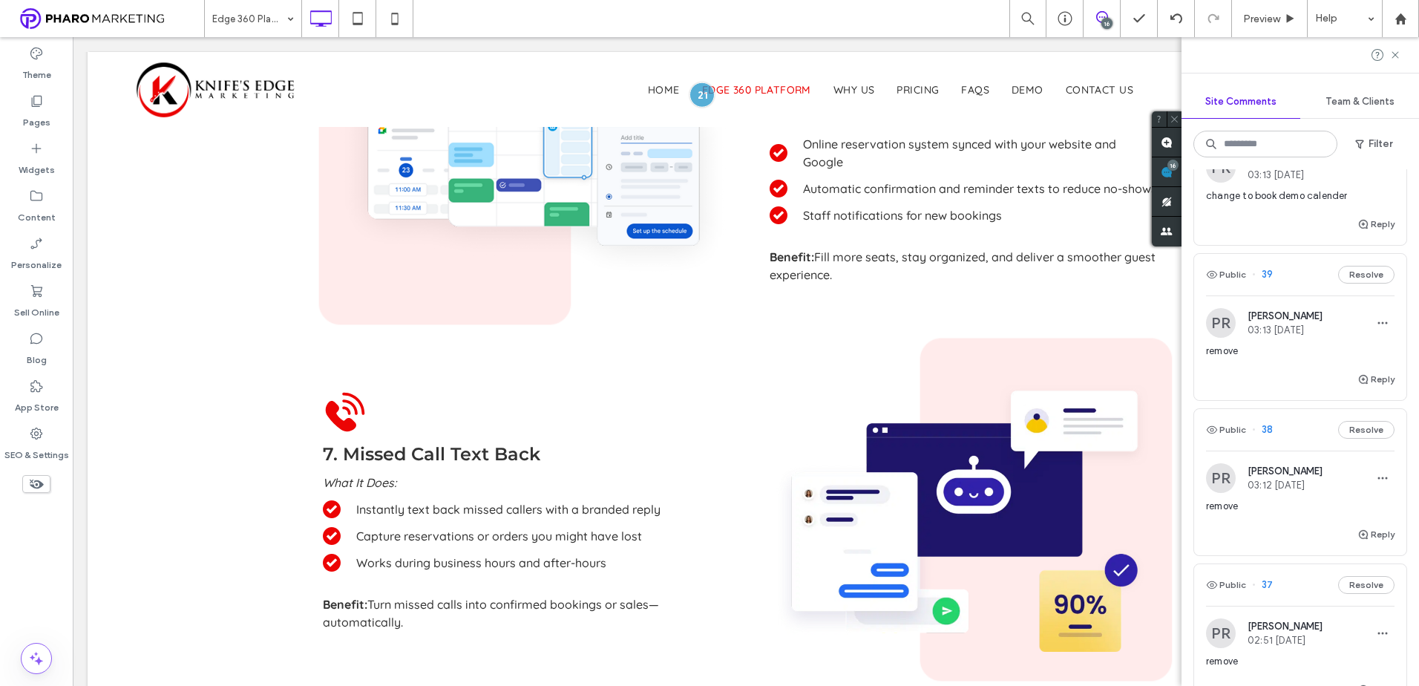
scroll to position [0, 0]
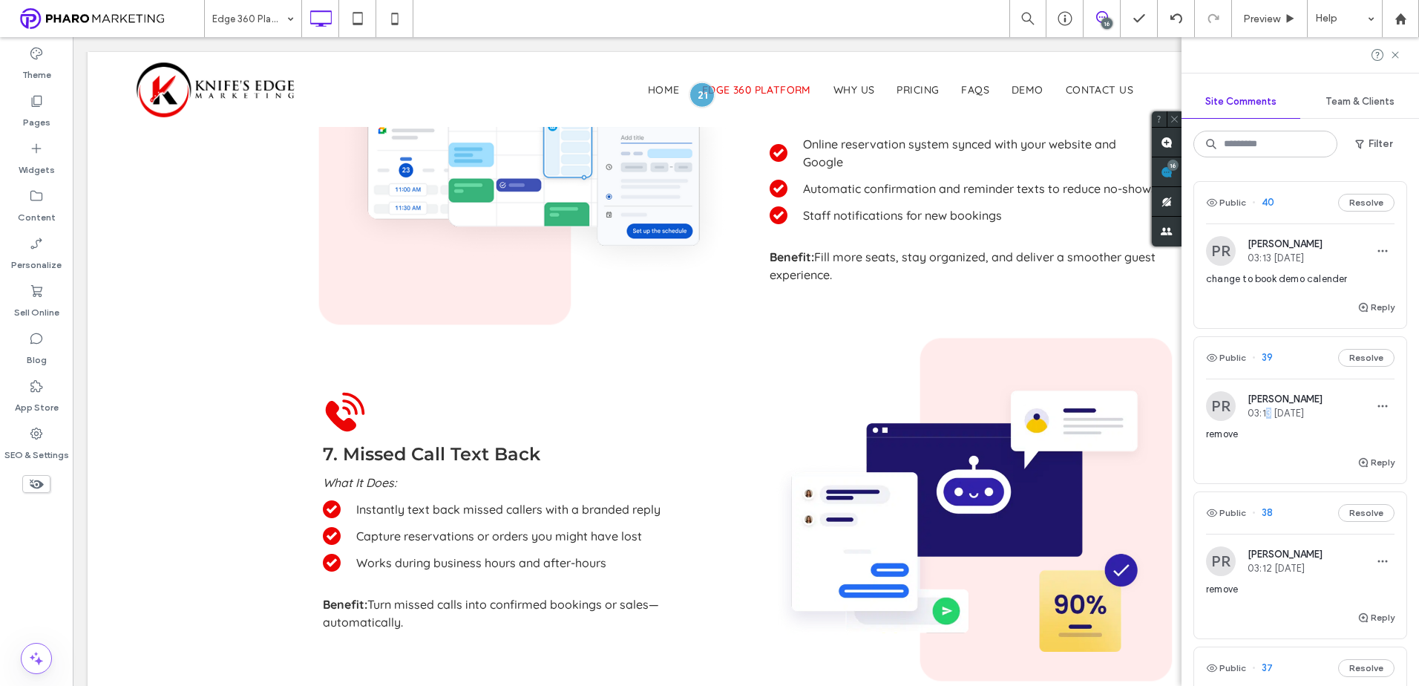
click at [1269, 416] on span "03:13 Aug 12 2025" at bounding box center [1284, 412] width 75 height 11
